Goal: Task Accomplishment & Management: Use online tool/utility

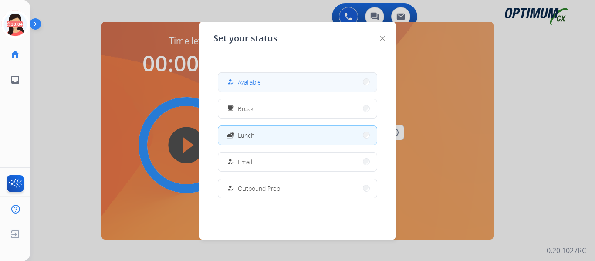
click at [265, 81] on button "how_to_reg Available" at bounding box center [297, 82] width 159 height 19
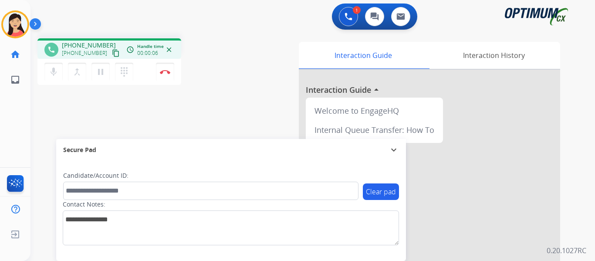
click at [111, 50] on button "content_copy" at bounding box center [116, 53] width 10 height 10
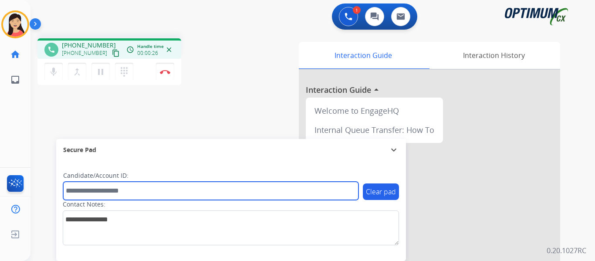
click at [182, 189] on input "text" at bounding box center [210, 191] width 295 height 18
paste input "*******"
type input "*******"
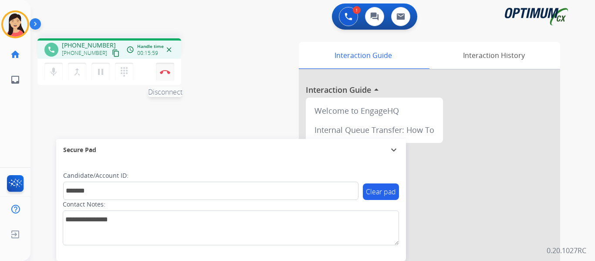
drag, startPoint x: 165, startPoint y: 74, endPoint x: 172, endPoint y: 81, distance: 9.9
click at [165, 74] on button "Disconnect" at bounding box center [165, 72] width 18 height 18
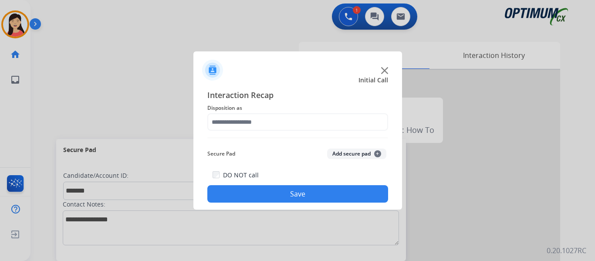
click at [333, 151] on button "Add secure pad +" at bounding box center [356, 154] width 59 height 10
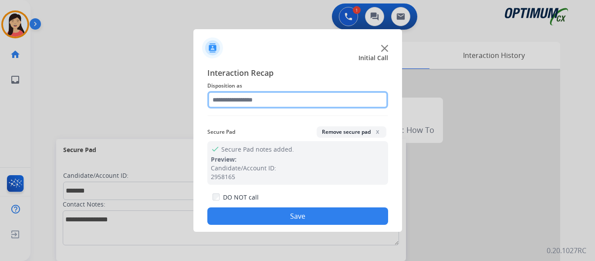
click at [240, 100] on input "text" at bounding box center [297, 99] width 181 height 17
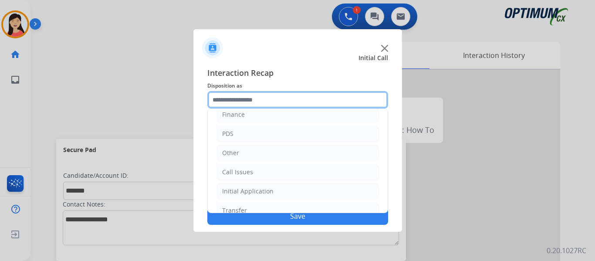
scroll to position [59, 0]
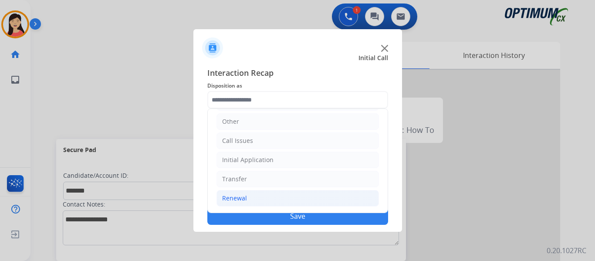
click at [237, 203] on li "Renewal" at bounding box center [297, 198] width 162 height 17
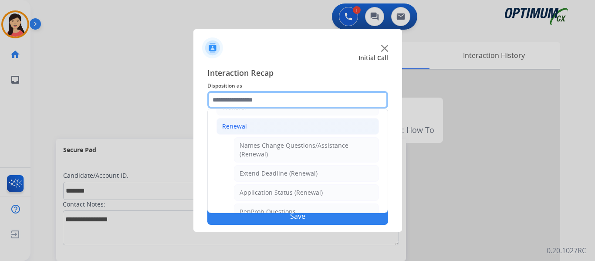
scroll to position [146, 0]
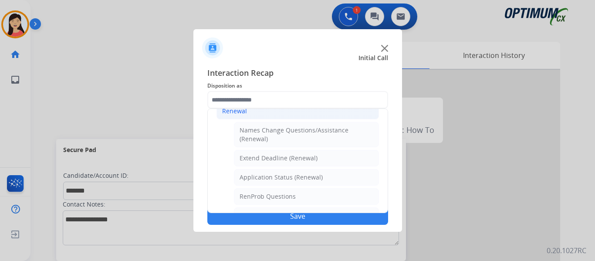
click at [303, 136] on div "Names Change Questions/Assistance (Renewal)" at bounding box center [307, 134] width 134 height 17
type input "**********"
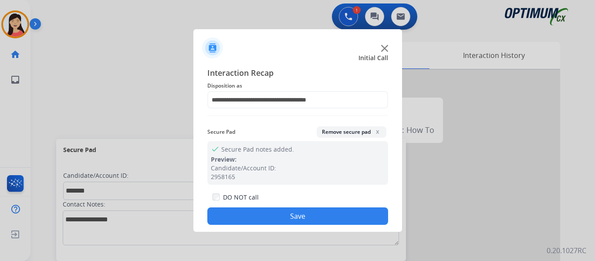
click at [333, 223] on button "Save" at bounding box center [297, 215] width 181 height 17
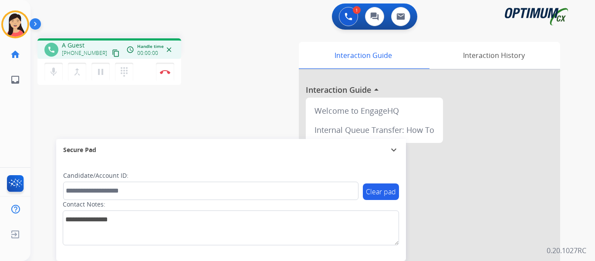
click at [112, 54] on mat-icon "content_copy" at bounding box center [116, 53] width 8 height 8
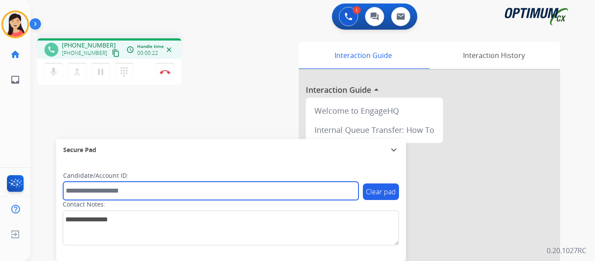
click at [189, 192] on input "text" at bounding box center [210, 191] width 295 height 18
paste input "*******"
type input "*******"
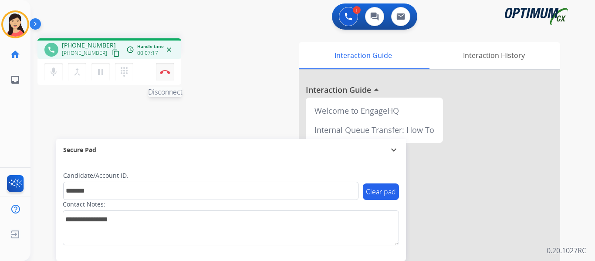
click at [164, 72] on img at bounding box center [165, 72] width 10 height 4
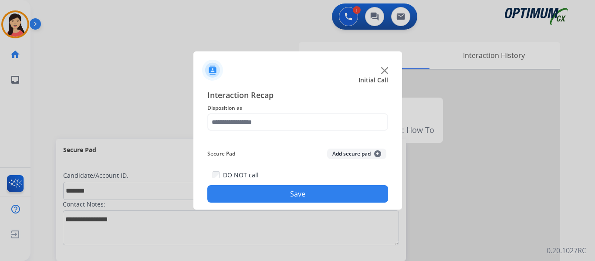
click at [346, 159] on div "Secure Pad Add secure pad +" at bounding box center [297, 153] width 181 height 17
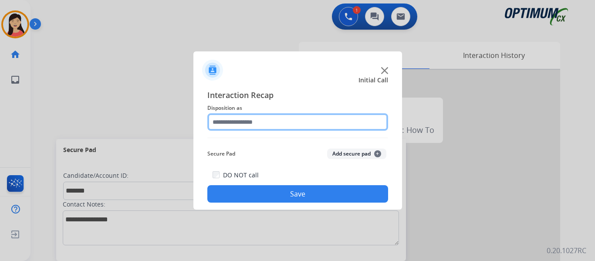
click at [274, 117] on input "text" at bounding box center [297, 121] width 181 height 17
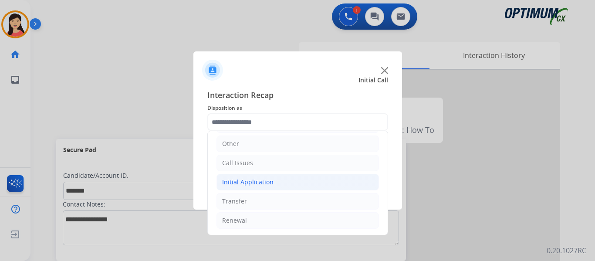
click at [253, 185] on div "Initial Application" at bounding box center [247, 182] width 51 height 9
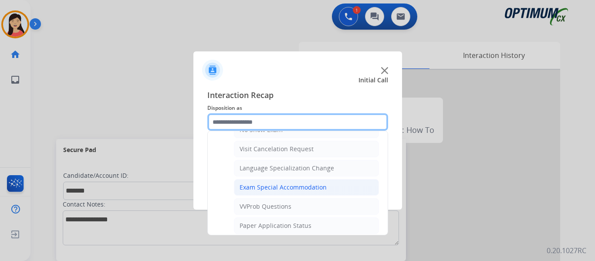
scroll to position [451, 0]
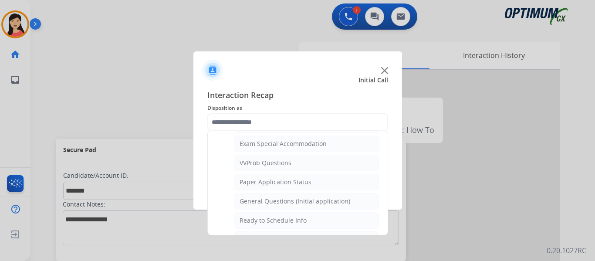
click at [285, 196] on li "General Questions (Initial application)" at bounding box center [306, 201] width 145 height 17
type input "**********"
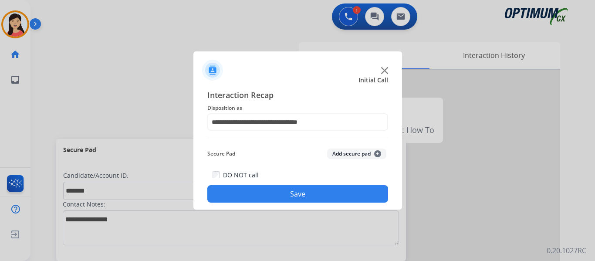
click at [352, 151] on button "Add secure pad +" at bounding box center [356, 154] width 59 height 10
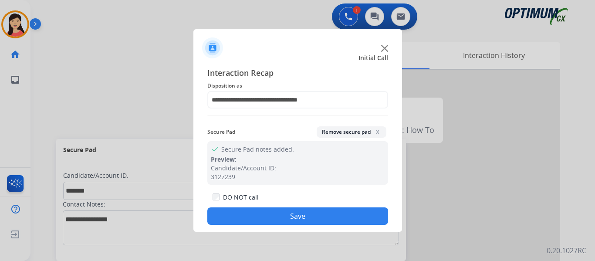
click at [344, 214] on button "Save" at bounding box center [297, 215] width 181 height 17
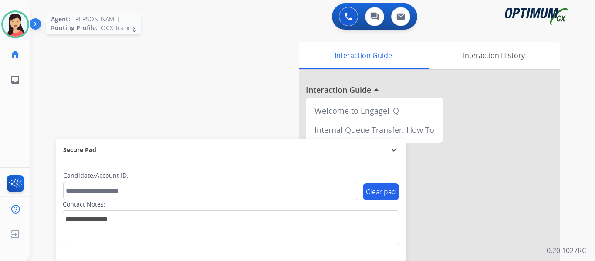
click at [11, 25] on img at bounding box center [15, 24] width 24 height 24
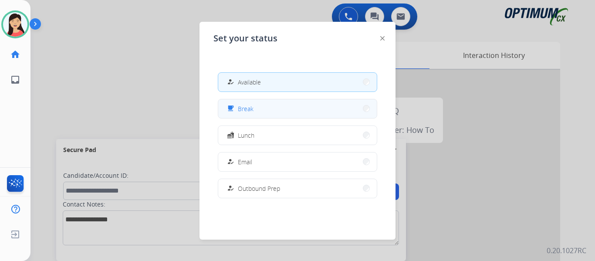
click at [267, 112] on button "free_breakfast Break" at bounding box center [297, 108] width 159 height 19
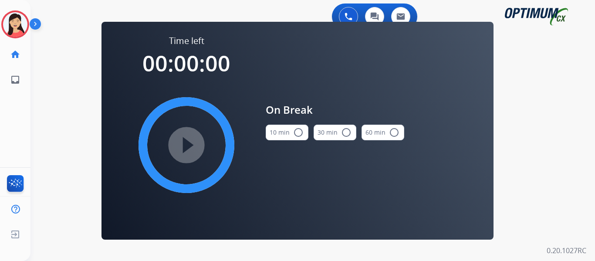
click at [283, 135] on button "10 min radio_button_unchecked" at bounding box center [287, 133] width 43 height 16
click at [181, 148] on mat-icon "play_circle_filled" at bounding box center [186, 145] width 10 height 10
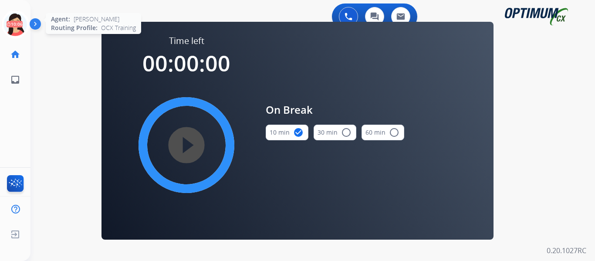
click at [11, 36] on circle at bounding box center [15, 24] width 26 height 26
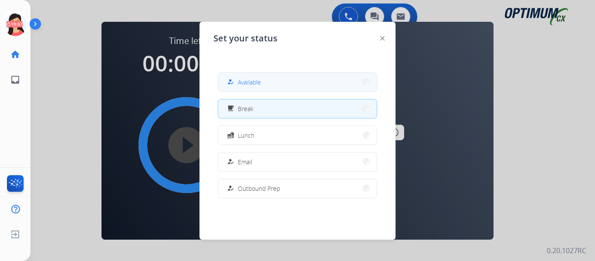
click at [263, 80] on button "how_to_reg Available" at bounding box center [297, 82] width 159 height 19
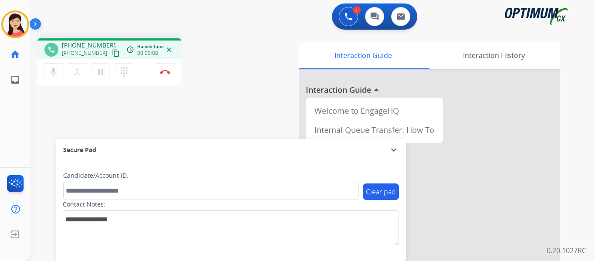
click at [112, 49] on mat-icon "content_copy" at bounding box center [116, 53] width 8 height 8
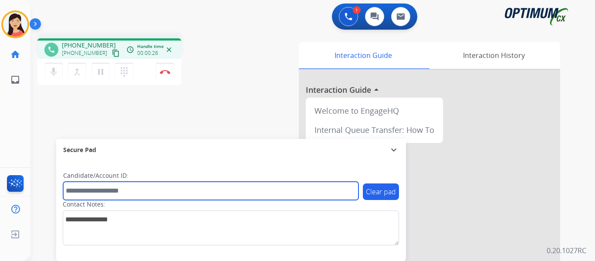
click at [147, 185] on input "text" at bounding box center [210, 191] width 295 height 18
paste input "*******"
type input "*******"
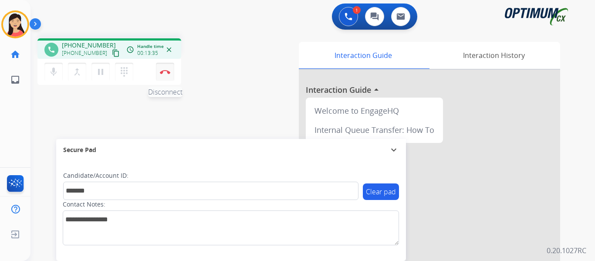
click at [159, 74] on button "Disconnect" at bounding box center [165, 72] width 18 height 18
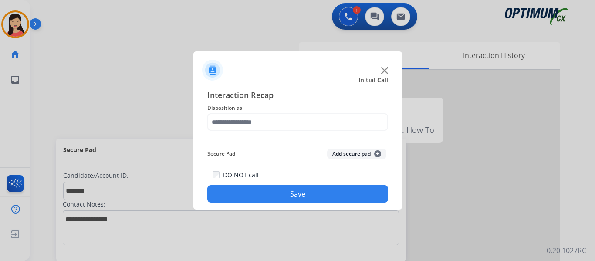
click at [354, 153] on button "Add secure pad +" at bounding box center [356, 154] width 59 height 10
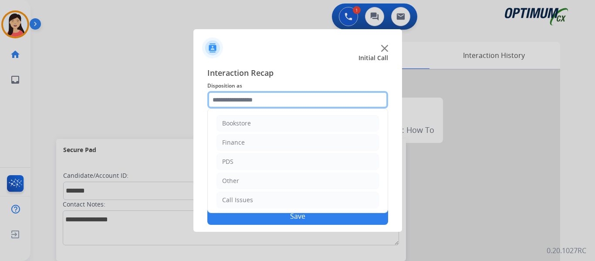
click at [255, 99] on input "text" at bounding box center [297, 99] width 181 height 17
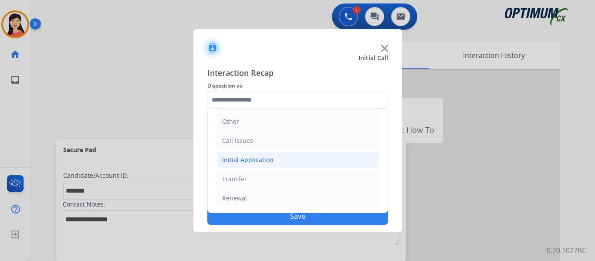
click at [252, 159] on div "Initial Application" at bounding box center [247, 160] width 51 height 9
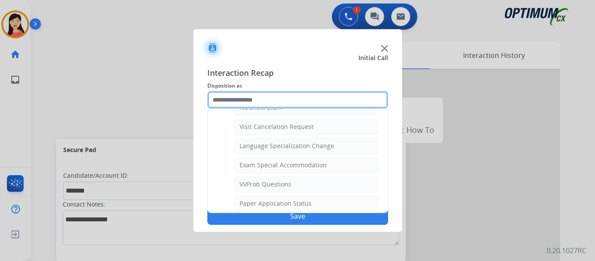
scroll to position [451, 0]
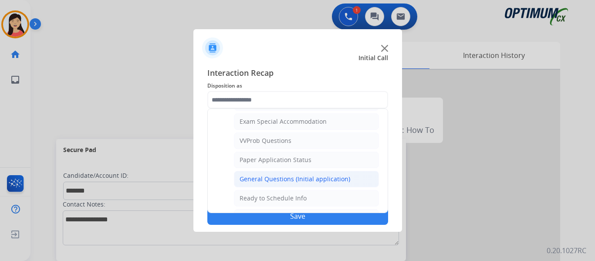
click at [302, 176] on div "General Questions (Initial application)" at bounding box center [295, 179] width 111 height 9
type input "**********"
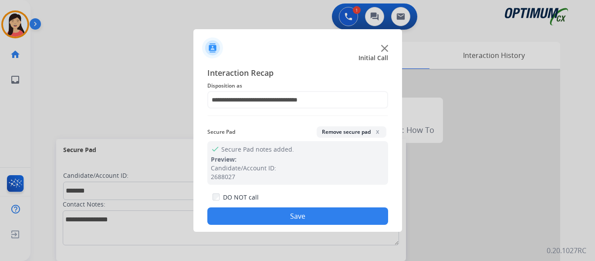
click at [314, 215] on button "Save" at bounding box center [297, 215] width 181 height 17
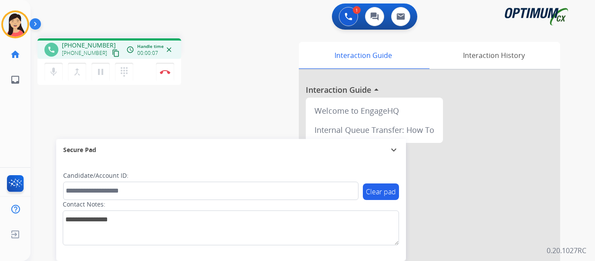
click at [112, 56] on mat-icon "content_copy" at bounding box center [116, 53] width 8 height 8
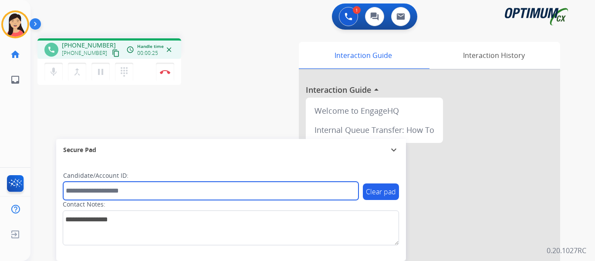
click at [226, 193] on input "text" at bounding box center [210, 191] width 295 height 18
paste input "*******"
type input "*******"
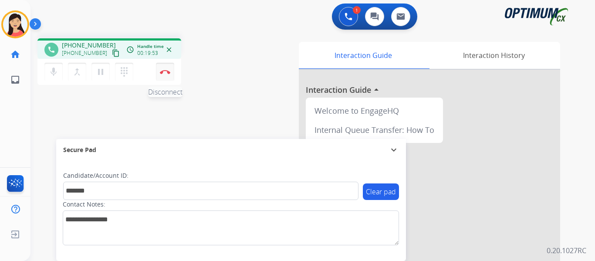
click at [164, 76] on button "Disconnect" at bounding box center [165, 72] width 18 height 18
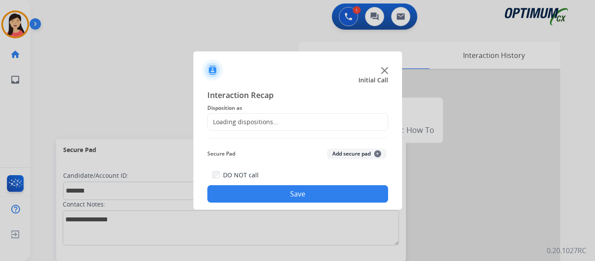
click at [350, 152] on button "Add secure pad +" at bounding box center [356, 154] width 59 height 10
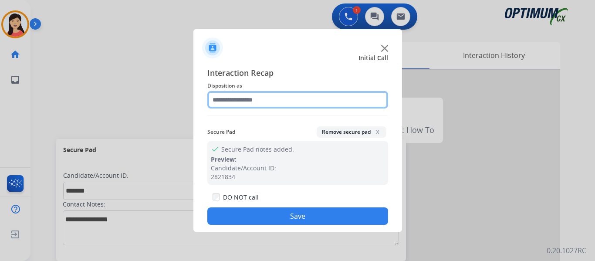
click at [260, 98] on input "text" at bounding box center [297, 99] width 181 height 17
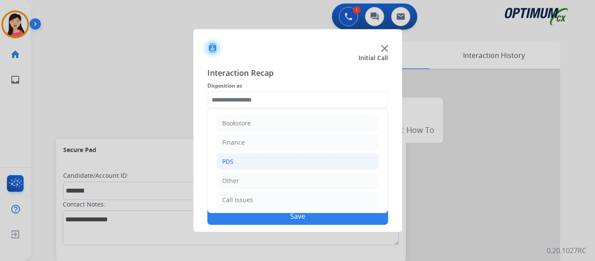
click at [243, 156] on li "PDS" at bounding box center [297, 161] width 162 height 17
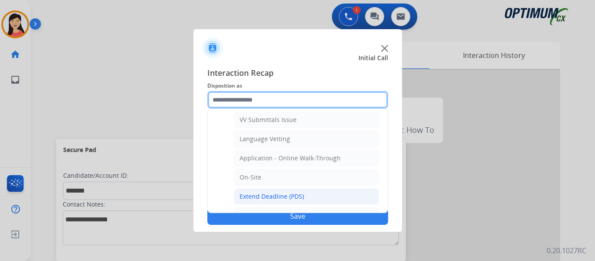
scroll to position [218, 0]
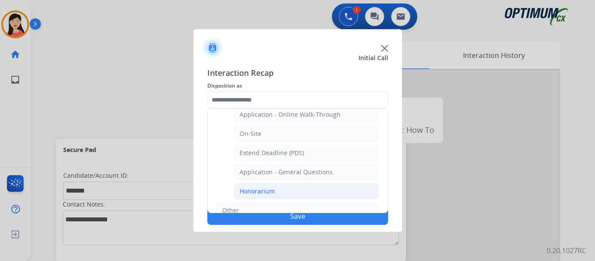
click at [271, 194] on div "Honorarium" at bounding box center [257, 191] width 35 height 9
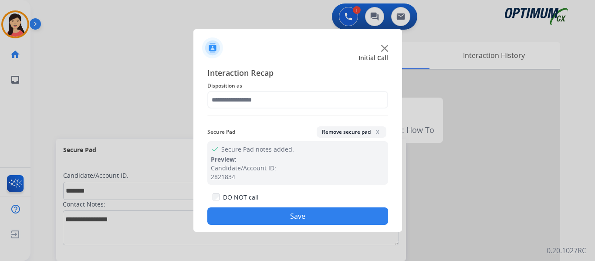
type input "**********"
click at [291, 221] on button "Save" at bounding box center [297, 215] width 181 height 17
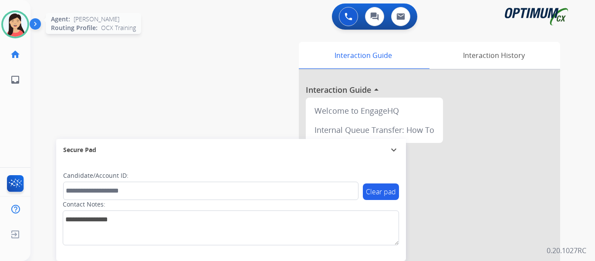
click at [21, 25] on img at bounding box center [15, 24] width 24 height 24
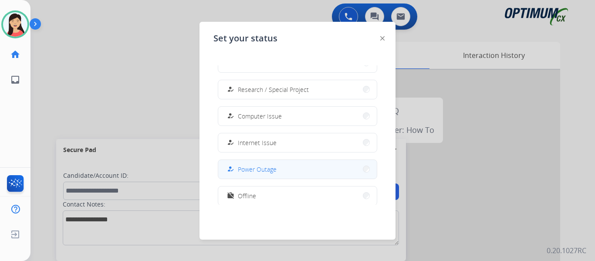
scroll to position [217, 0]
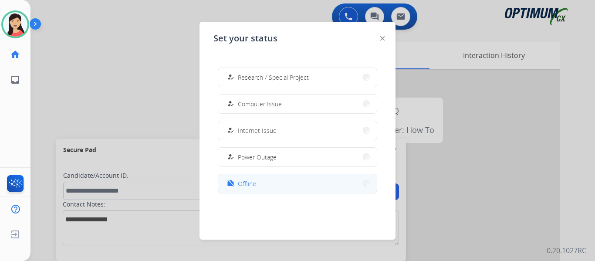
click at [261, 187] on button "work_off Offline" at bounding box center [297, 183] width 159 height 19
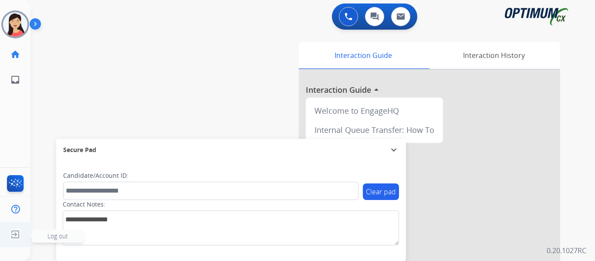
click at [17, 234] on img at bounding box center [15, 234] width 16 height 17
